Goal: Task Accomplishment & Management: Complete application form

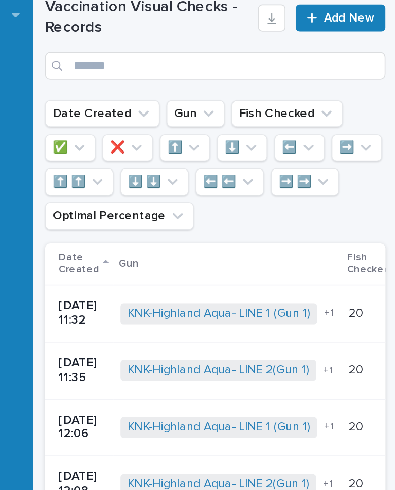
scroll to position [0, 3]
click at [344, 104] on span "Add New" at bounding box center [359, 107] width 30 height 7
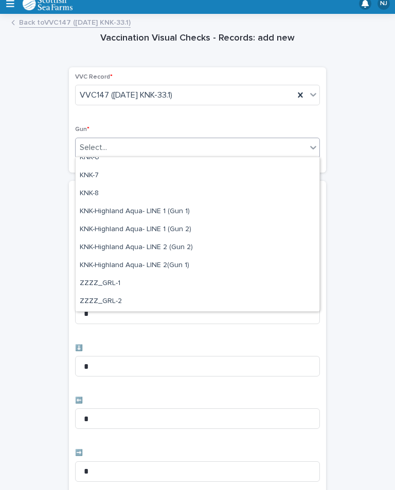
scroll to position [280, 0]
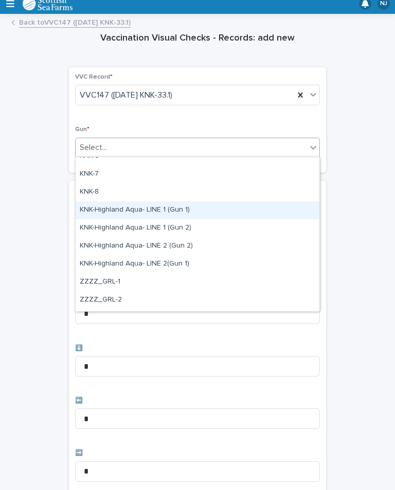
click at [187, 209] on div "KNK-Highland Aqua- LINE 1 (Gun 1)" at bounding box center [198, 210] width 244 height 18
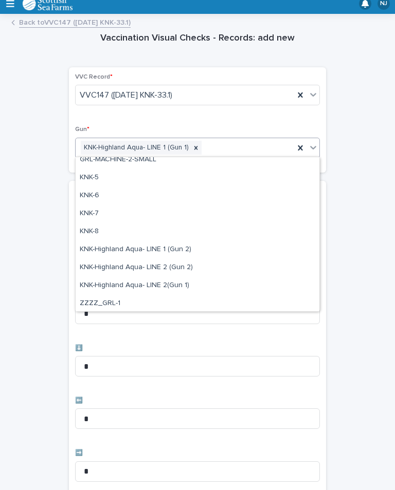
scroll to position [245, 0]
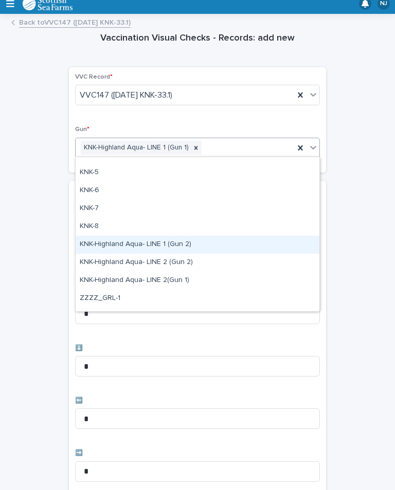
click at [203, 249] on div "KNK-Highland Aqua- LINE 1 (Gun 2)" at bounding box center [198, 245] width 244 height 18
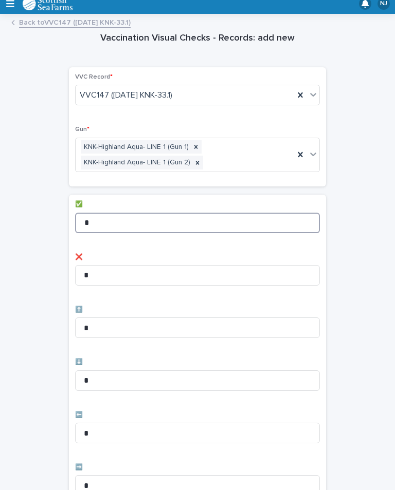
click at [181, 219] on input "*" at bounding box center [197, 223] width 245 height 21
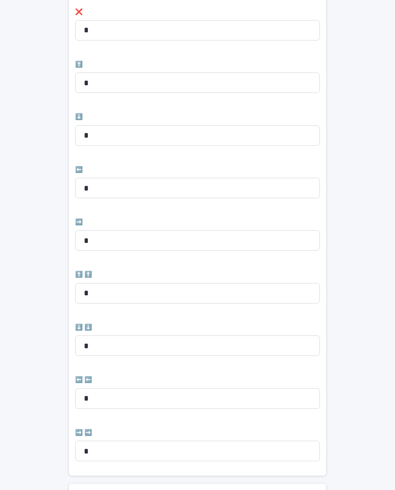
scroll to position [263, 0]
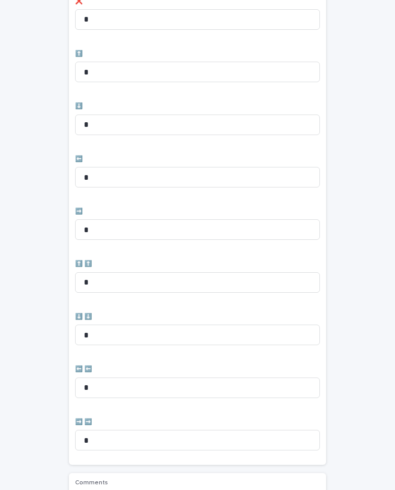
type input "**"
click at [200, 230] on input "*" at bounding box center [197, 229] width 245 height 21
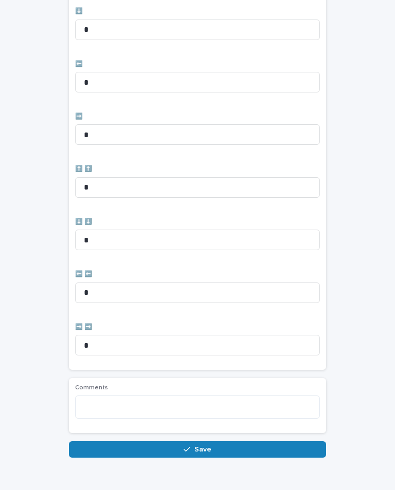
scroll to position [357, 0]
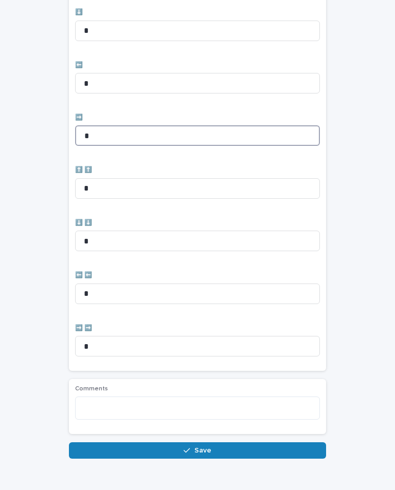
type input "*"
click at [190, 442] on button "Save" at bounding box center [197, 450] width 257 height 16
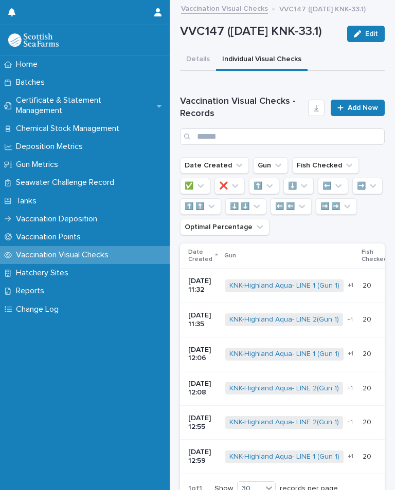
click at [359, 112] on span "Add New" at bounding box center [362, 107] width 30 height 7
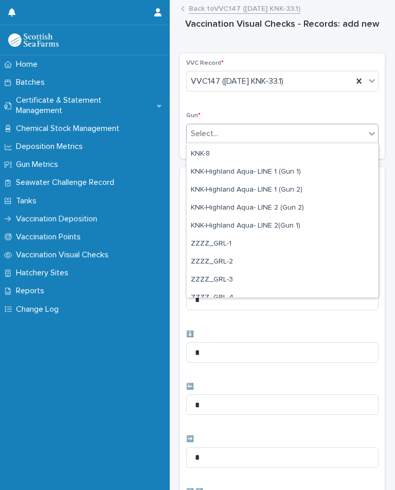
scroll to position [303, 0]
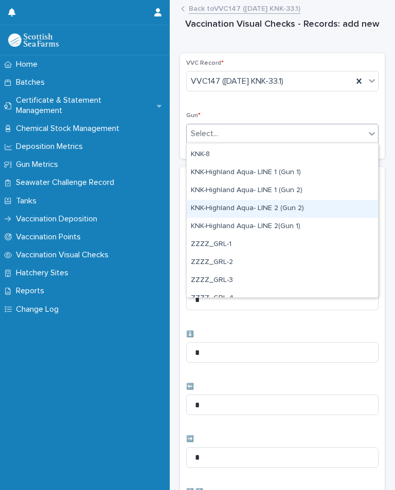
click at [298, 209] on div "KNK-Highland Aqua- LINE 2 (Gun 2)" at bounding box center [282, 209] width 191 height 18
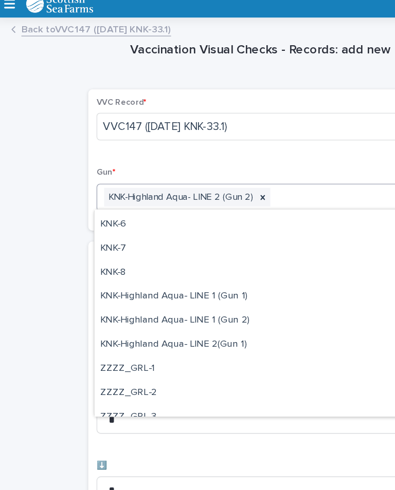
scroll to position [279, 0]
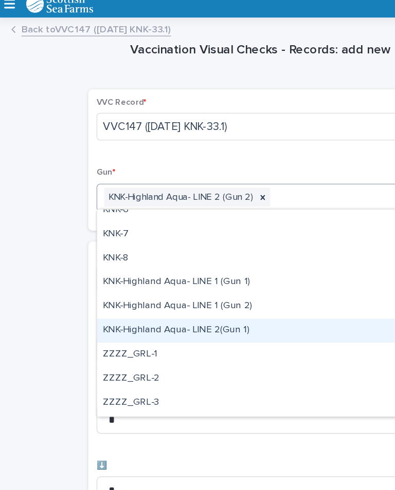
click at [189, 247] on div "KNK-Highland Aqua- LINE 2(Gun 1)" at bounding box center [194, 254] width 244 height 18
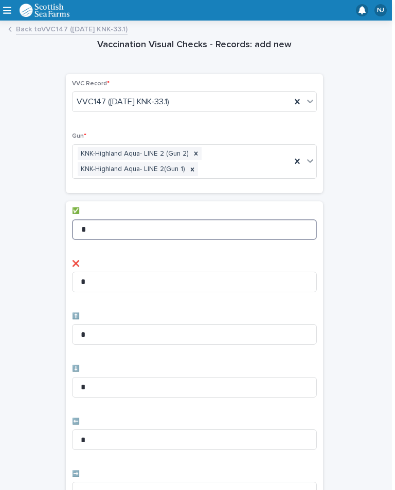
click at [179, 222] on input "*" at bounding box center [194, 229] width 245 height 21
click at [219, 224] on input "*" at bounding box center [194, 229] width 245 height 21
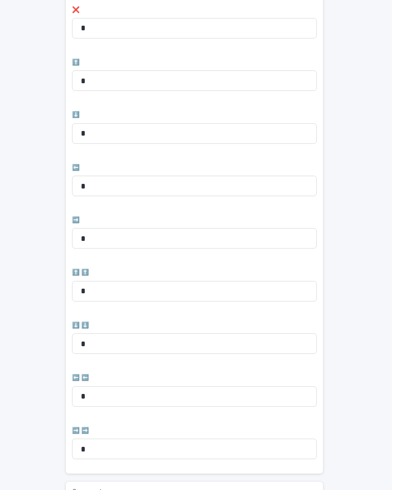
scroll to position [256, 0]
type input "**"
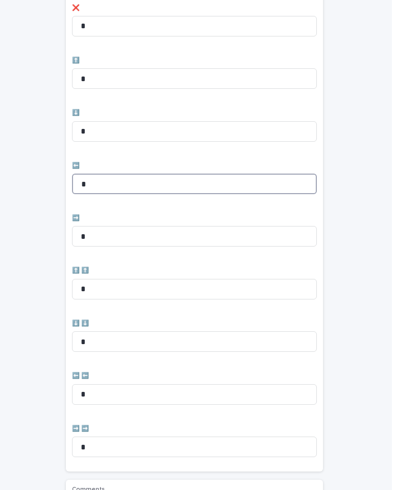
click at [158, 178] on input "*" at bounding box center [194, 184] width 245 height 21
type input "*"
click at [136, 227] on input "*" at bounding box center [194, 236] width 245 height 21
click at [223, 226] on input "*" at bounding box center [194, 236] width 245 height 21
click at [217, 238] on input "*" at bounding box center [194, 236] width 245 height 21
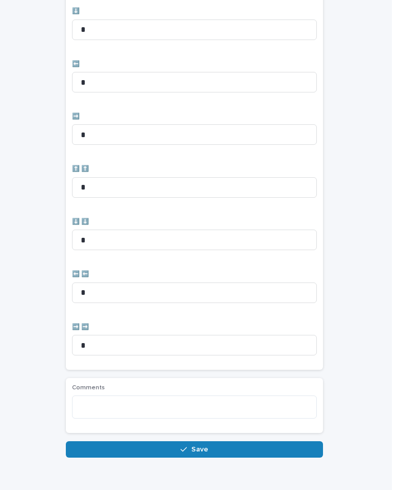
scroll to position [357, 0]
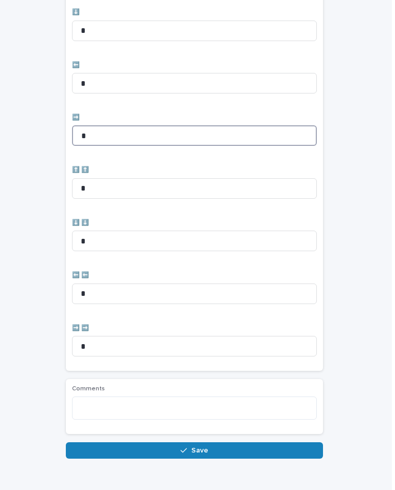
type input "*"
click at [248, 447] on button "Save" at bounding box center [194, 450] width 257 height 16
